Goal: Information Seeking & Learning: Learn about a topic

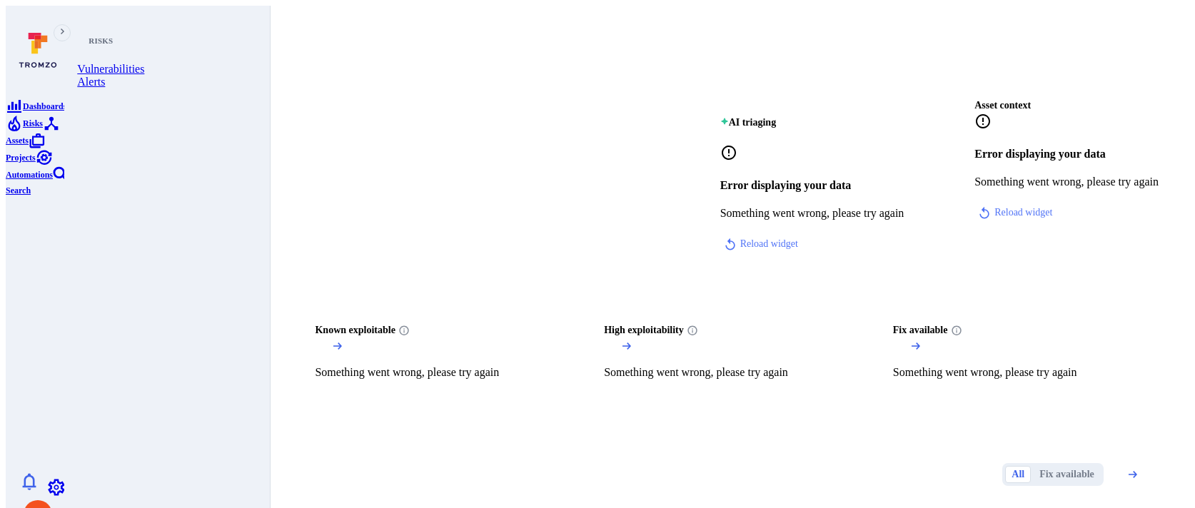
click at [41, 129] on span "Risks" at bounding box center [33, 124] width 20 height 10
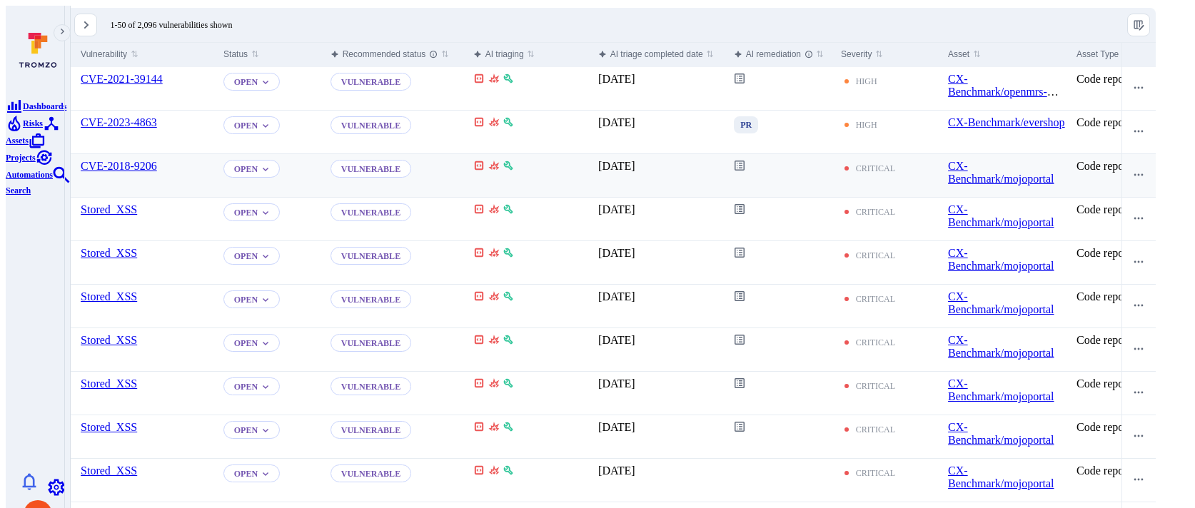
scroll to position [162, 0]
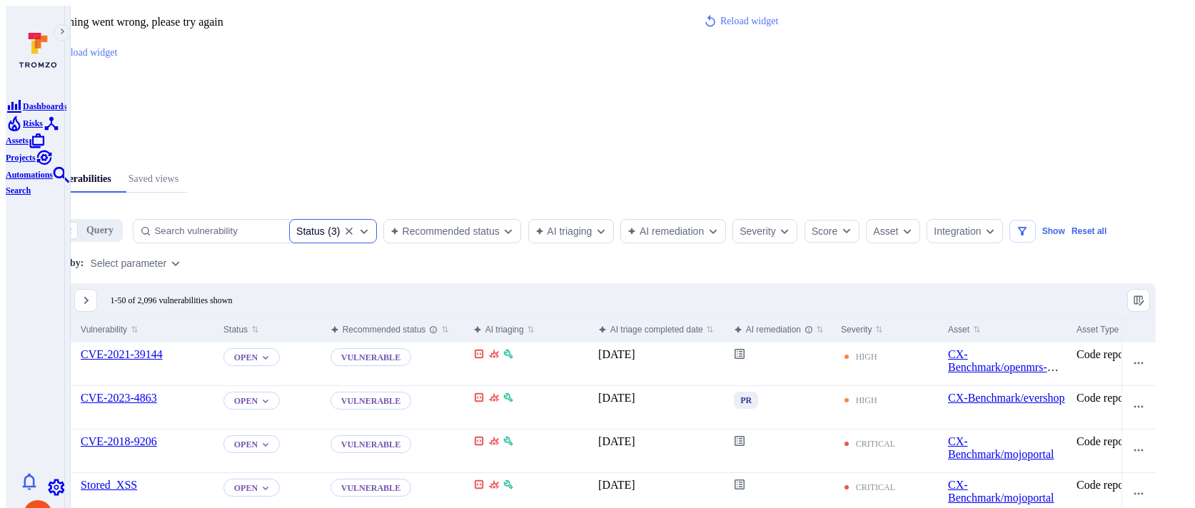
click at [340, 226] on div "Status ( 3 )" at bounding box center [318, 231] width 44 height 11
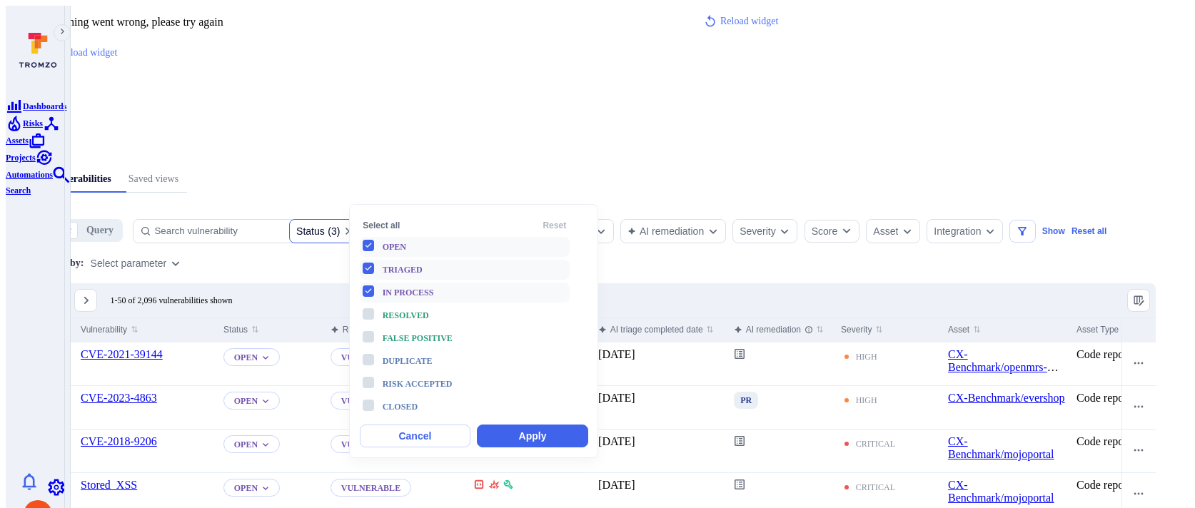
scroll to position [11, 0]
click at [500, 226] on div "Recommended status" at bounding box center [445, 231] width 109 height 11
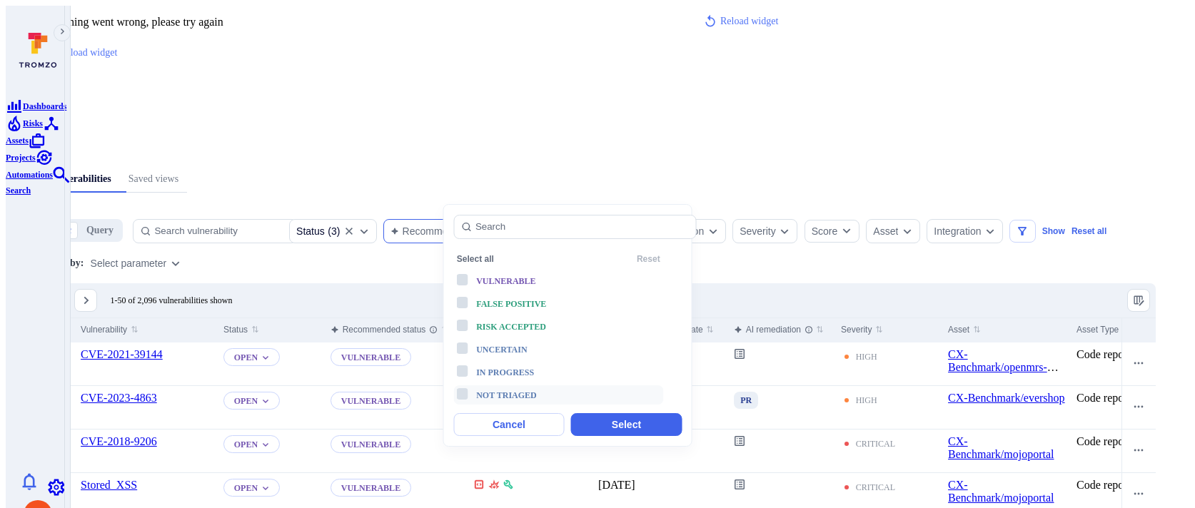
click at [493, 391] on span "Not triaged" at bounding box center [506, 396] width 61 height 10
click at [596, 413] on button "Select" at bounding box center [626, 424] width 111 height 23
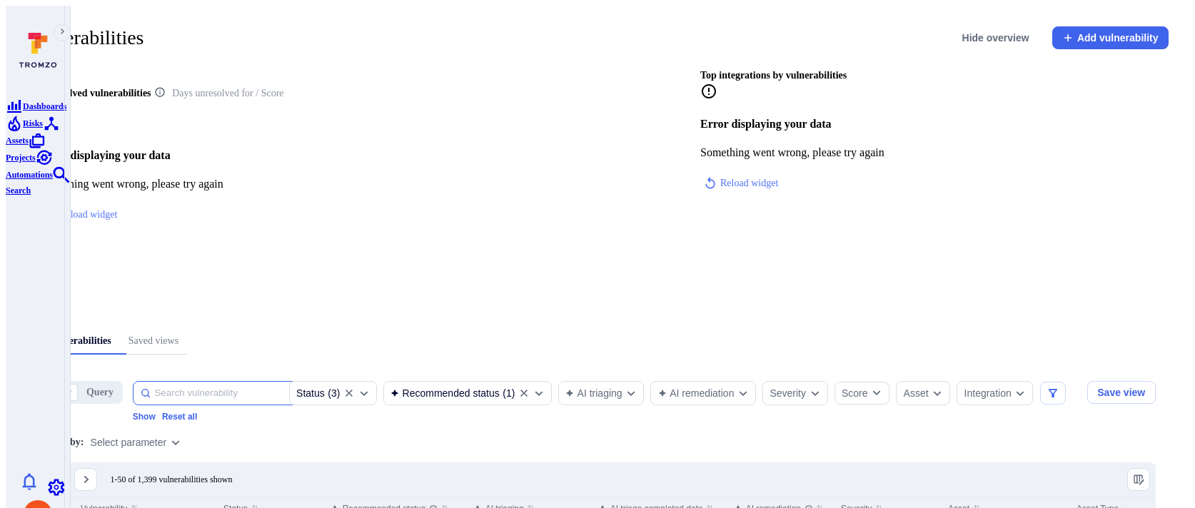
click at [241, 388] on input at bounding box center [221, 393] width 135 height 11
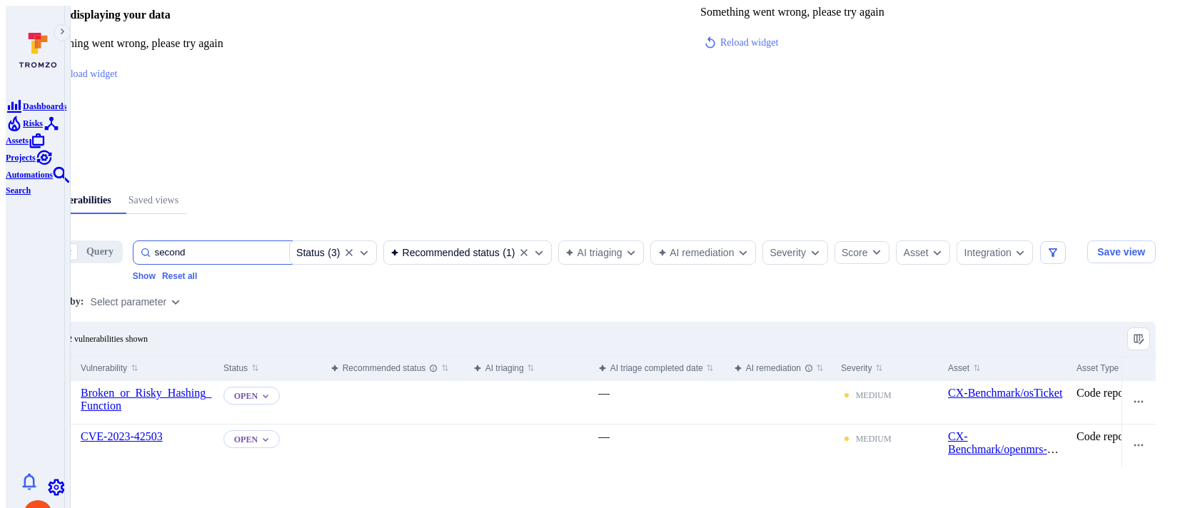
scroll to position [201, 0]
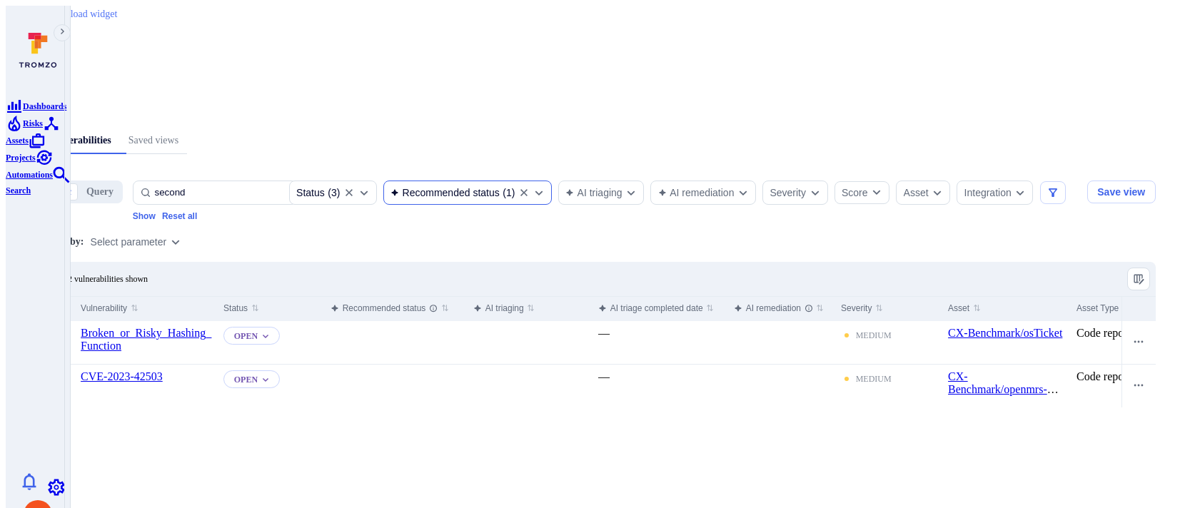
click at [530, 187] on icon "Clear selection" at bounding box center [523, 192] width 11 height 11
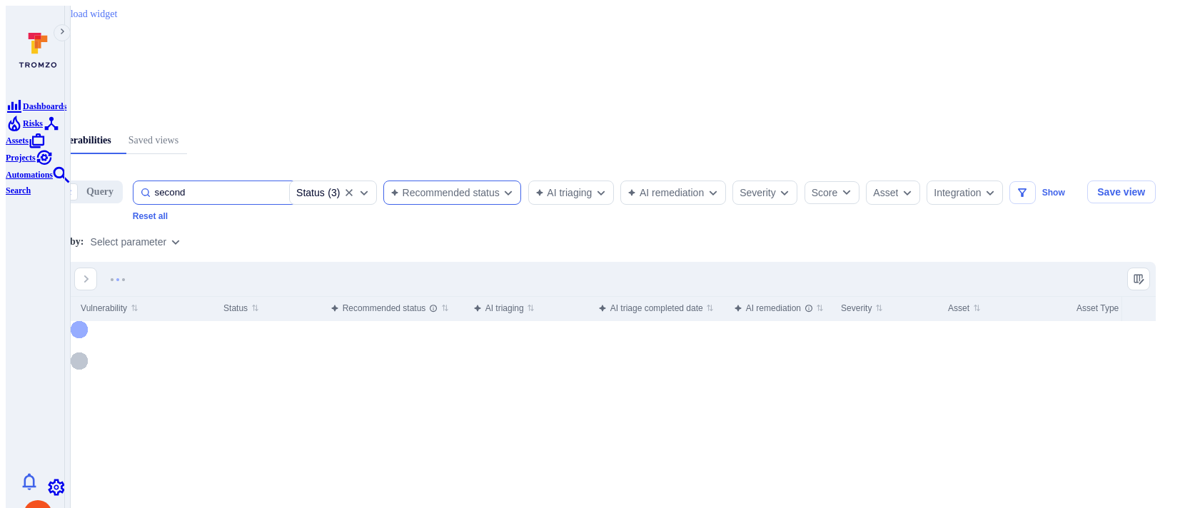
click at [262, 187] on input "second" at bounding box center [221, 192] width 135 height 11
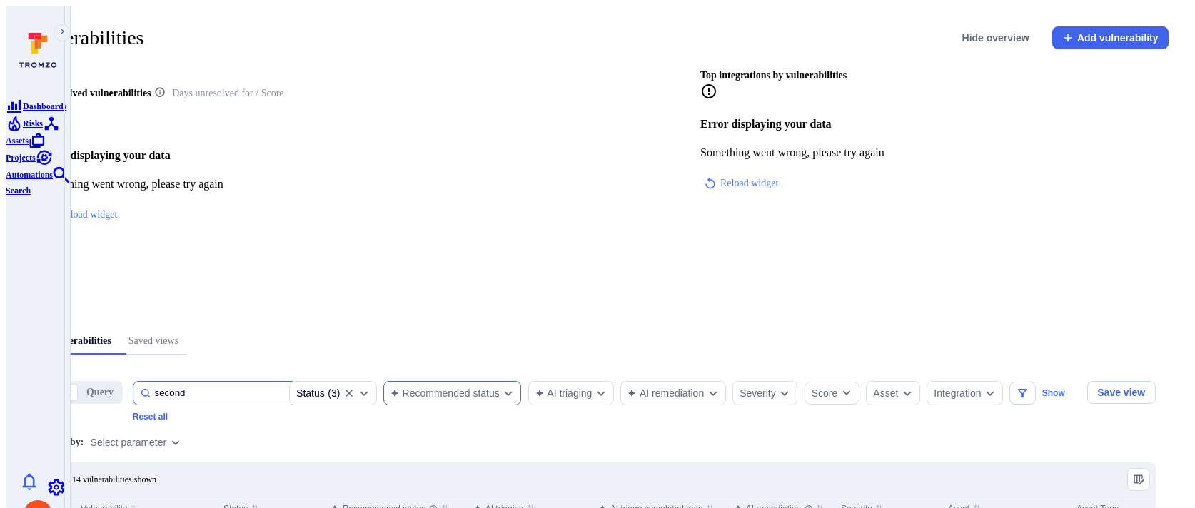
click at [289, 381] on div "second" at bounding box center [215, 393] width 164 height 24
click at [289, 388] on input "second" at bounding box center [221, 393] width 135 height 11
click at [289, 381] on div "second" at bounding box center [215, 393] width 164 height 24
click at [289, 388] on input "second" at bounding box center [221, 393] width 135 height 11
click at [273, 388] on input "second" at bounding box center [221, 393] width 135 height 11
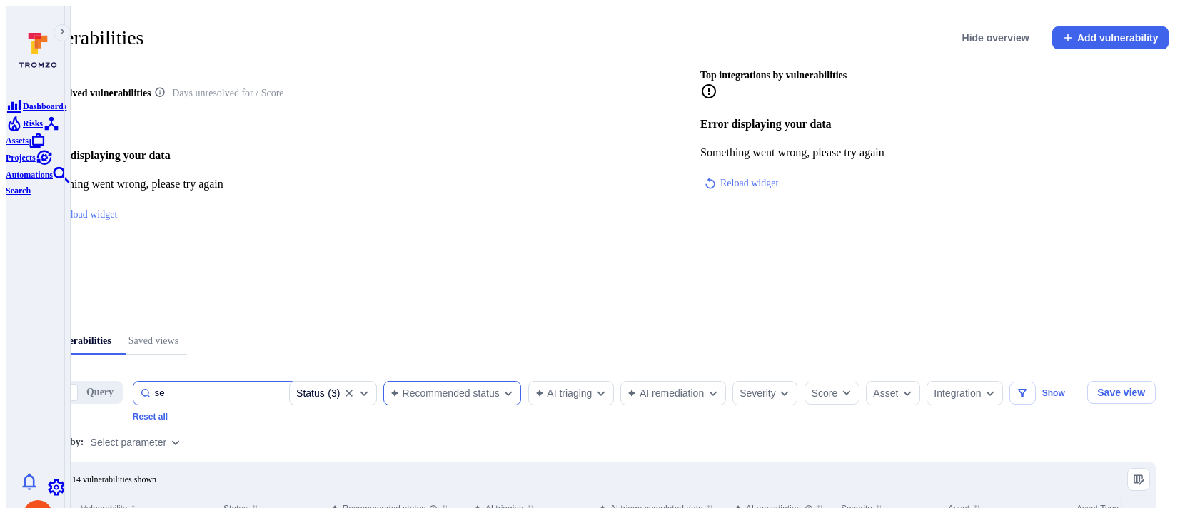
type input "s"
click at [500, 388] on div "Recommended status" at bounding box center [445, 393] width 109 height 11
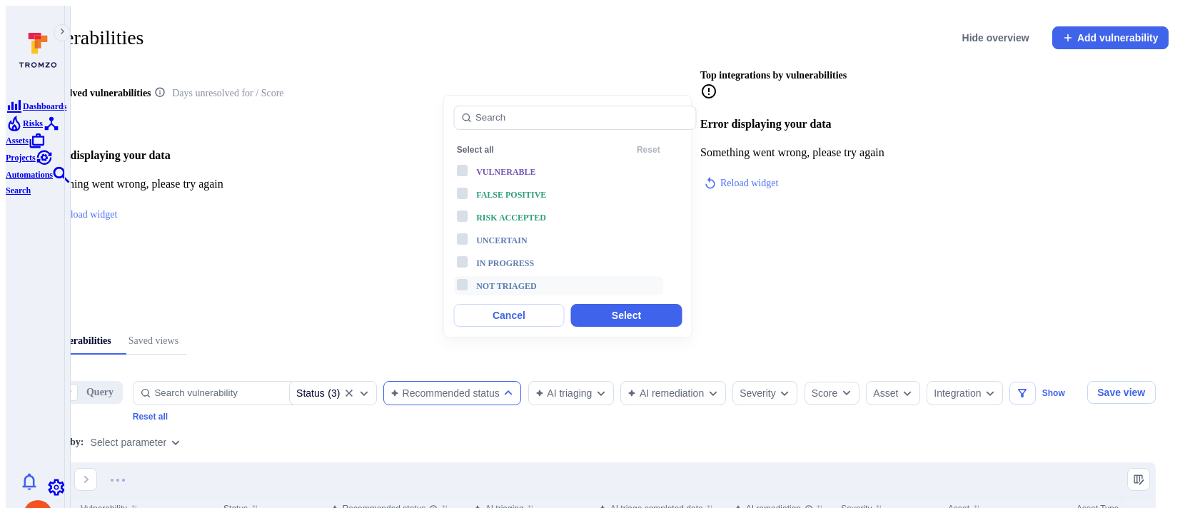
click at [519, 288] on span "Not triaged" at bounding box center [506, 286] width 61 height 10
click at [597, 310] on button "Select" at bounding box center [626, 315] width 111 height 23
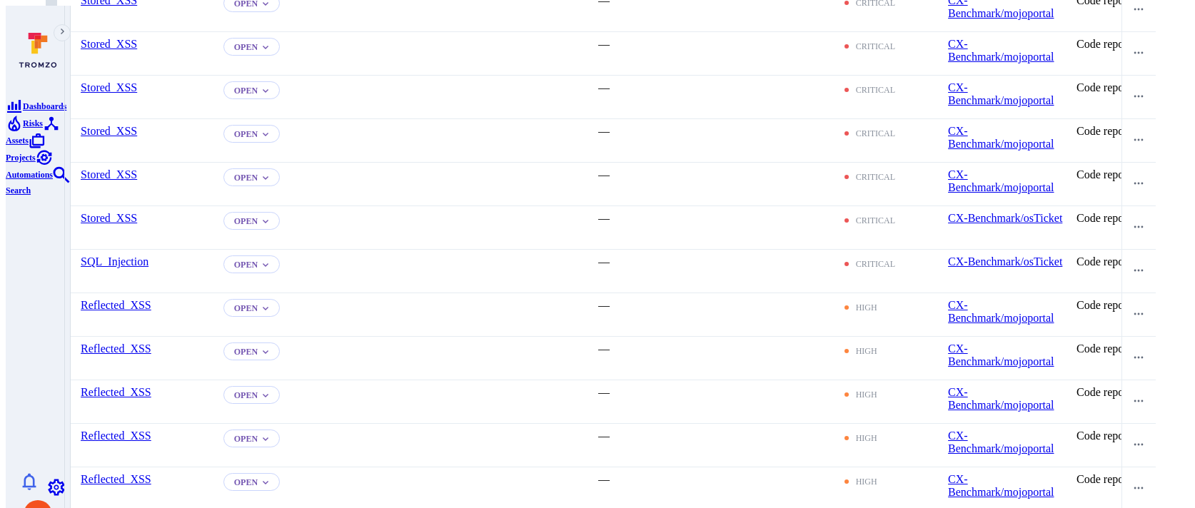
scroll to position [1307, 0]
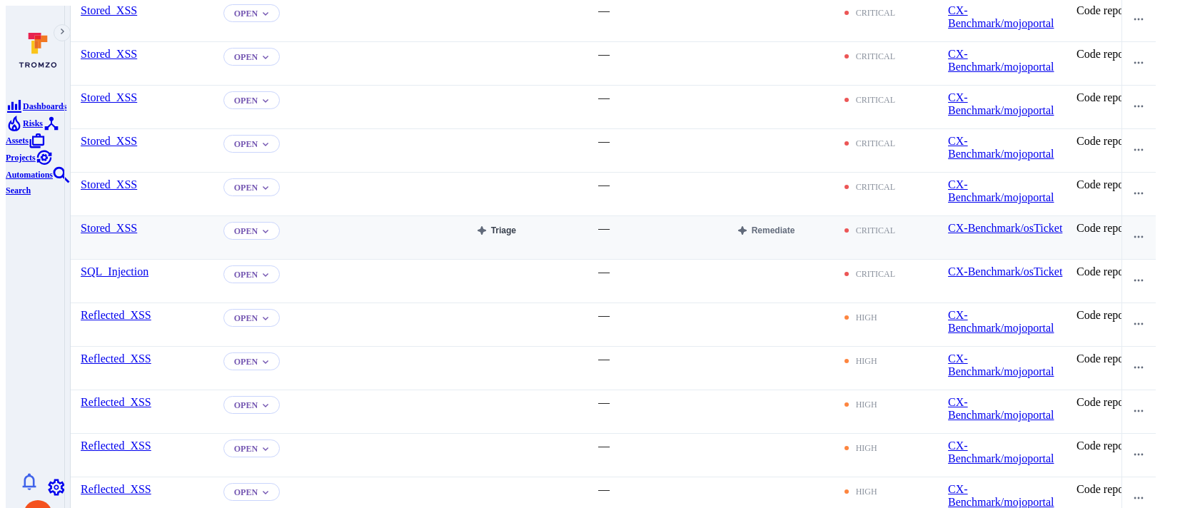
click at [519, 222] on button "Triage" at bounding box center [496, 230] width 46 height 17
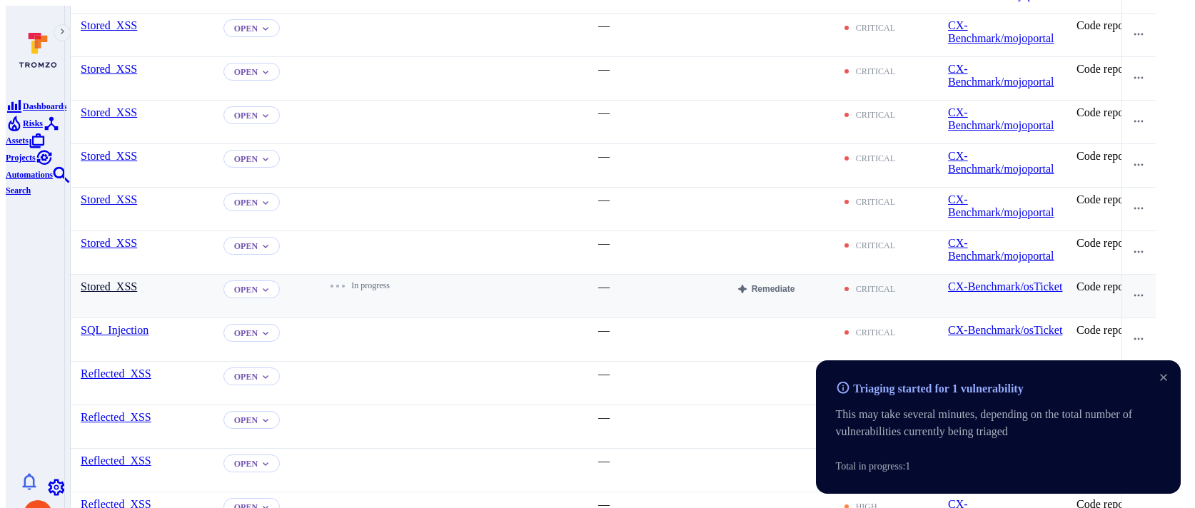
scroll to position [1231, 0]
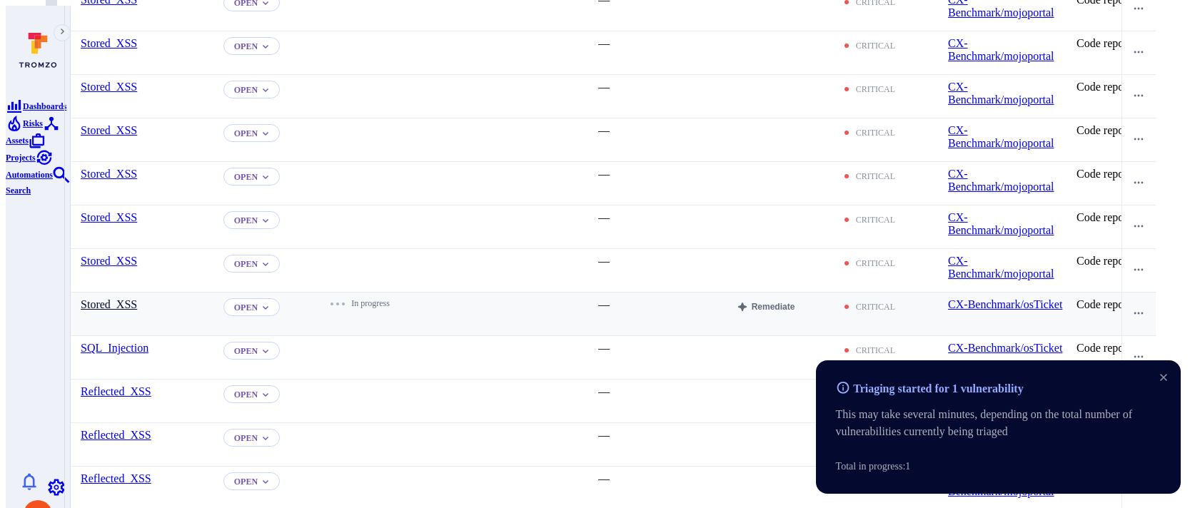
click at [137, 298] on link "Stored_XSS" at bounding box center [109, 304] width 56 height 12
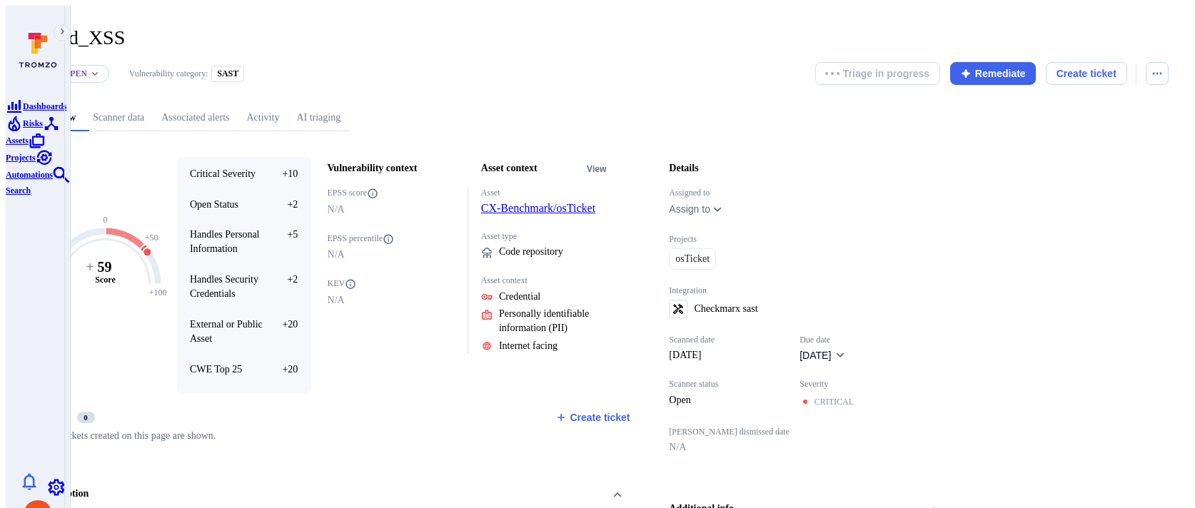
click at [482, 38] on div "Stored_XSS ... Show more" at bounding box center [469, 37] width 887 height 23
click at [631, 44] on header "Stored_XSS ... Show more Status: Open Vulnerability category: SAST Triage in pr…" at bounding box center [597, 55] width 1143 height 59
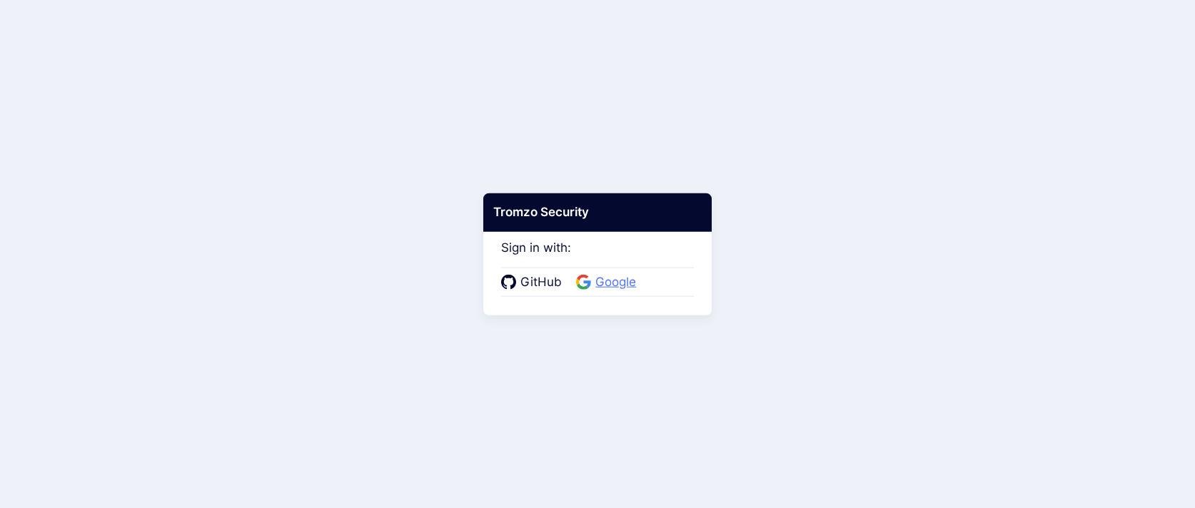
click at [610, 276] on span "Google" at bounding box center [615, 282] width 49 height 19
